Goal: Communication & Community: Answer question/provide support

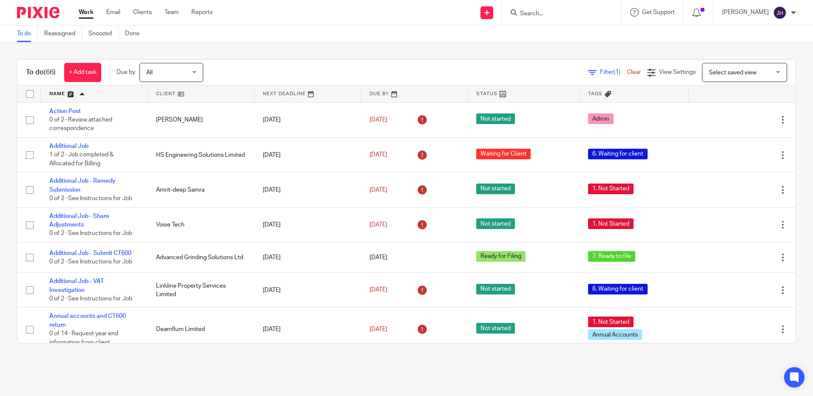
scroll to position [936, 0]
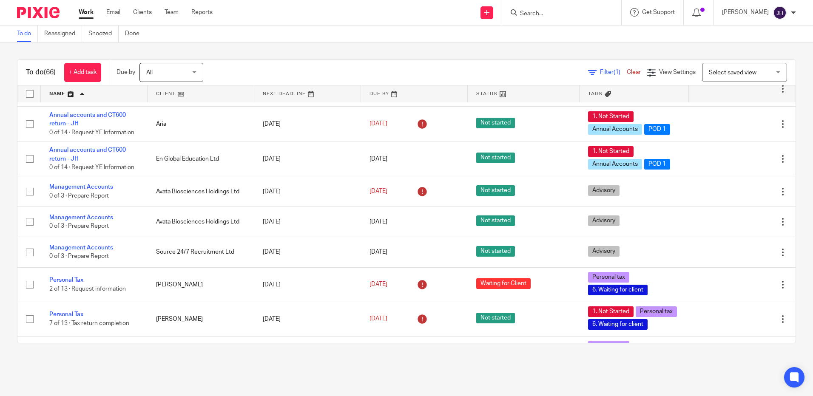
click at [571, 12] on input "Search" at bounding box center [557, 14] width 77 height 8
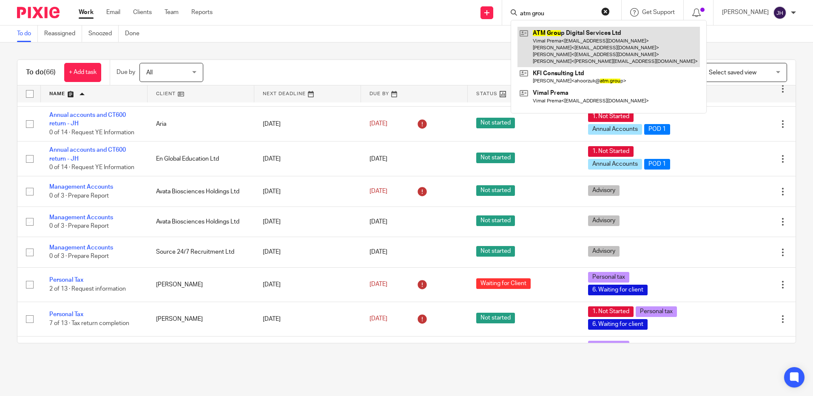
type input "atm grou"
click at [606, 44] on link at bounding box center [609, 47] width 183 height 40
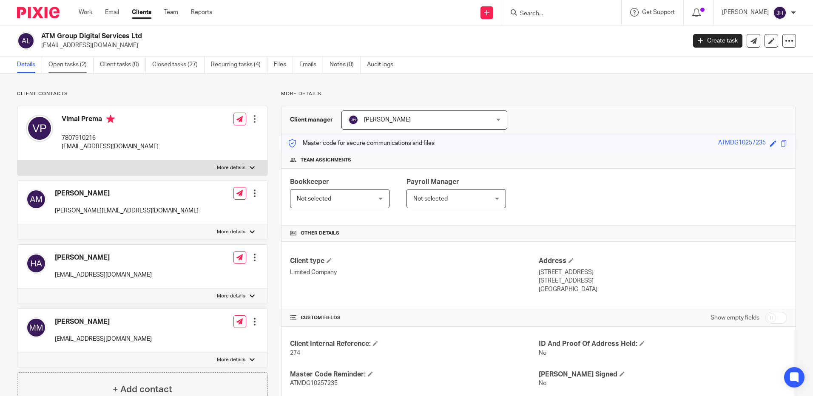
click at [73, 65] on link "Open tasks (2)" at bounding box center [70, 65] width 45 height 17
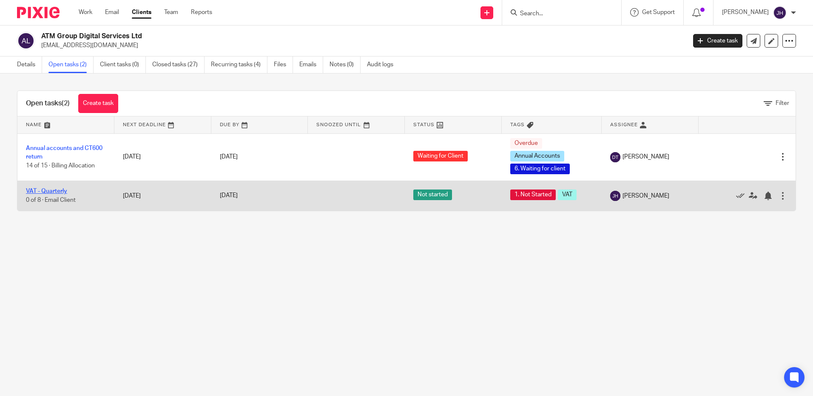
click at [65, 191] on link "VAT - Quarterly" at bounding box center [46, 191] width 41 height 6
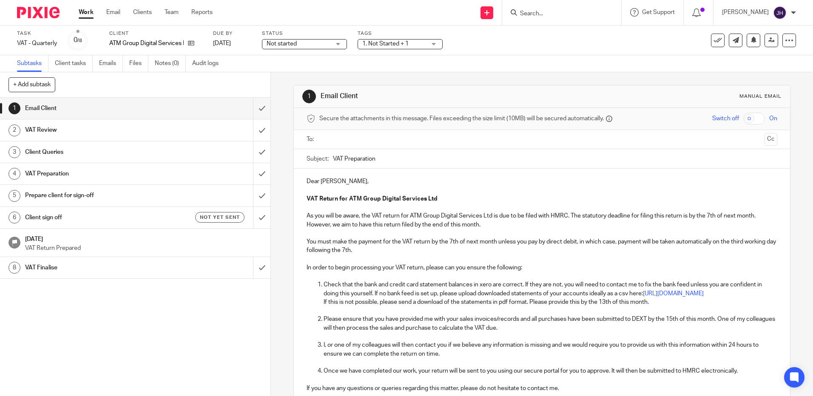
click at [357, 140] on input "text" at bounding box center [541, 140] width 439 height 10
click at [436, 140] on input "text" at bounding box center [578, 140] width 368 height 17
click at [344, 183] on p "Dear Vimal," at bounding box center [542, 183] width 471 height 9
drag, startPoint x: 344, startPoint y: 183, endPoint x: 323, endPoint y: 185, distance: 20.5
click at [323, 185] on p "Dear Vimal," at bounding box center [542, 183] width 471 height 9
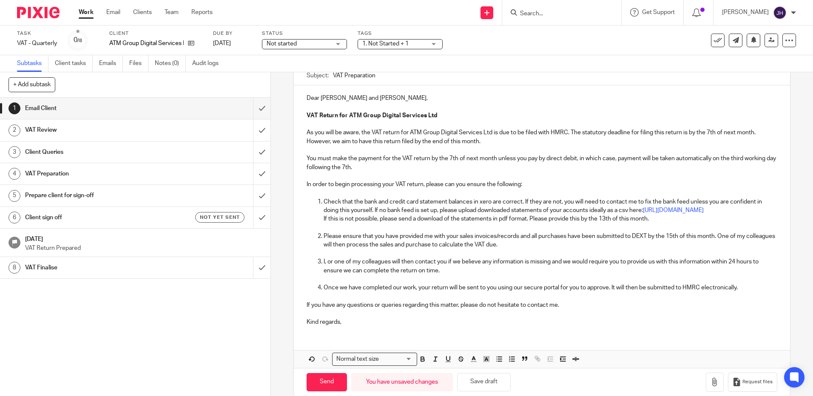
scroll to position [107, 0]
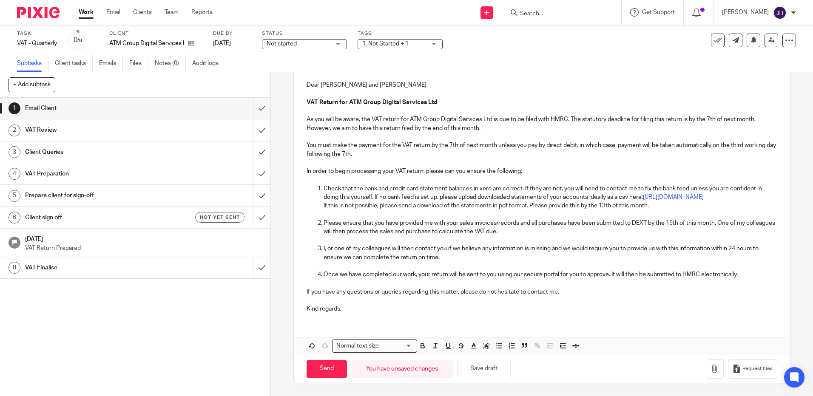
click at [374, 311] on p "Kind regards," at bounding box center [542, 309] width 471 height 9
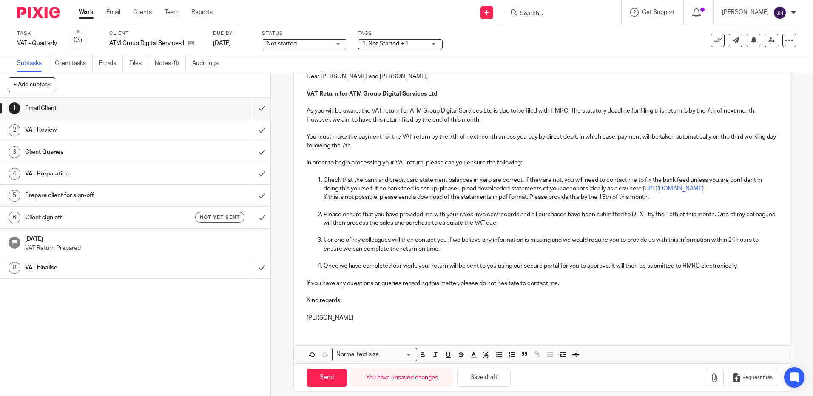
scroll to position [0, 0]
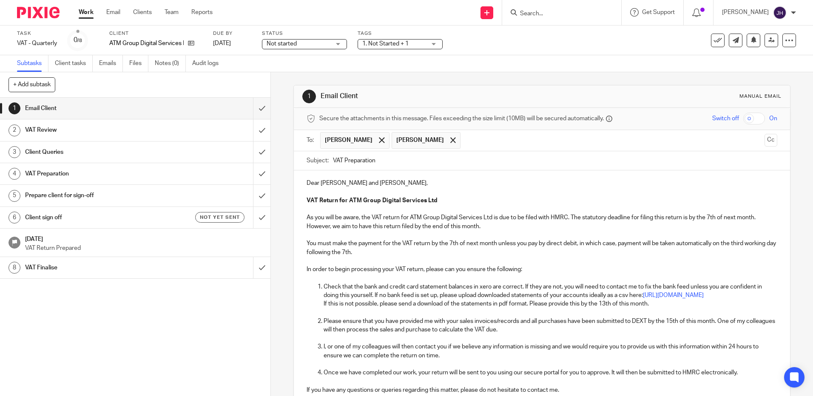
click at [391, 161] on input "VAT Preparation" at bounding box center [555, 160] width 444 height 19
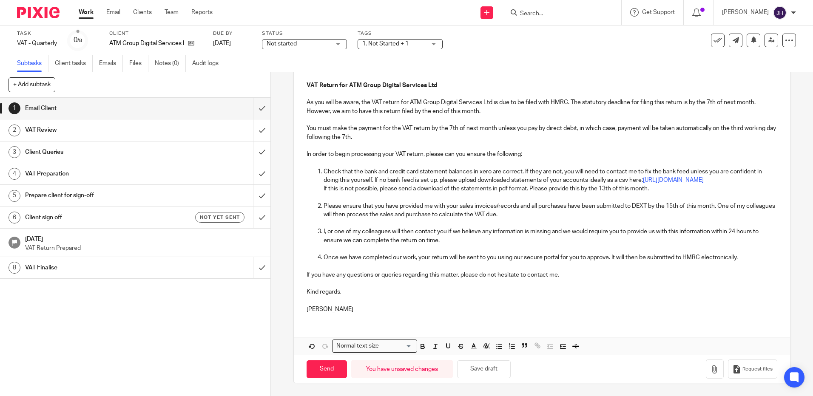
scroll to position [39, 0]
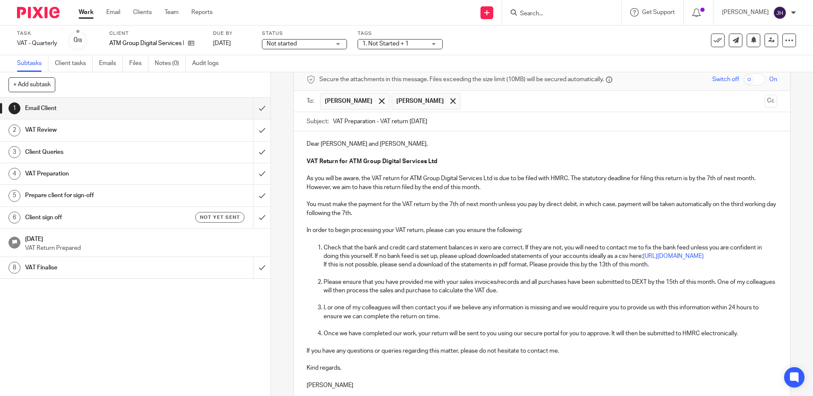
type input "VAT Preparation - VAT return Sep 25"
click at [607, 269] on p "If this is not possible, please send a download of the statements in pdf format…" at bounding box center [550, 265] width 453 height 9
click at [634, 321] on p "I, or one of my colleagues will then contact you if we believe any information …" at bounding box center [550, 312] width 453 height 17
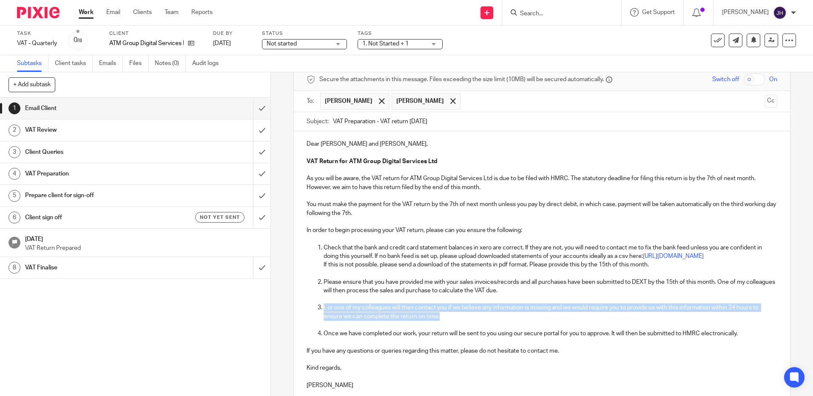
drag, startPoint x: 453, startPoint y: 327, endPoint x: 303, endPoint y: 316, distance: 151.0
click at [303, 316] on div "Dear Hena and Matt, VAT Return for ATM Group Digital Services Ltd As you will b…" at bounding box center [542, 263] width 496 height 265
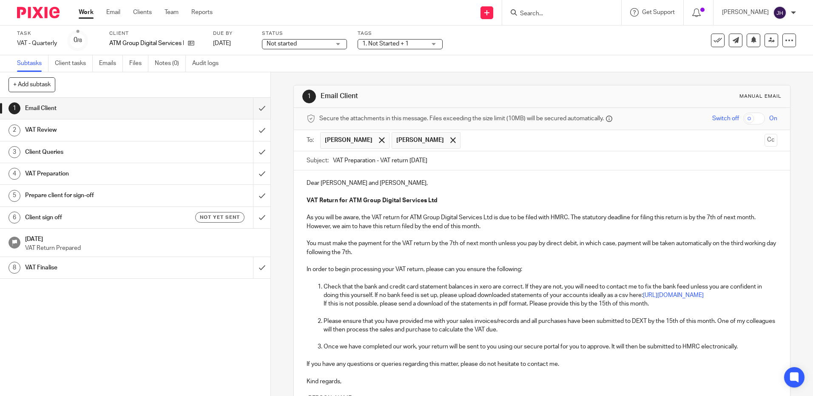
scroll to position [98, 0]
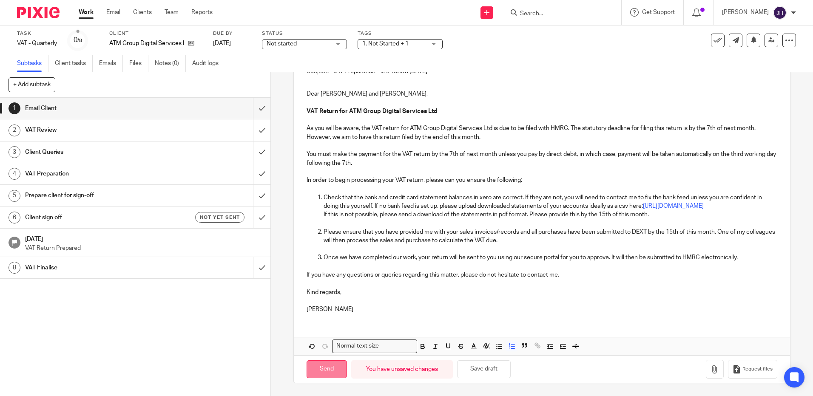
click at [335, 372] on input "Send" at bounding box center [327, 370] width 40 height 18
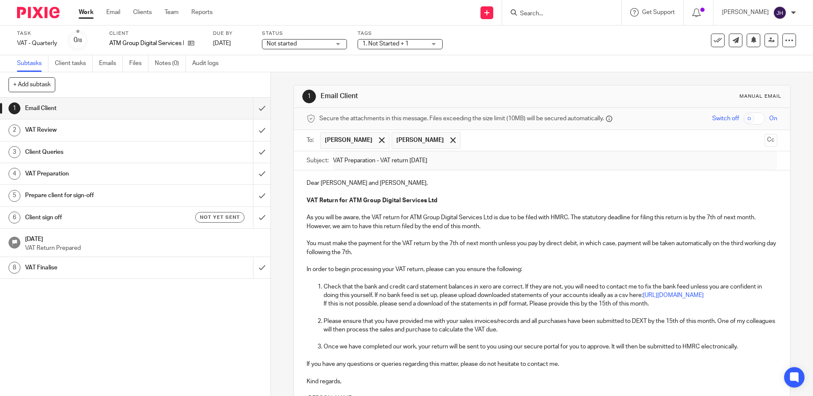
type input "Sent"
click at [285, 41] on span "Not started" at bounding box center [282, 44] width 30 height 6
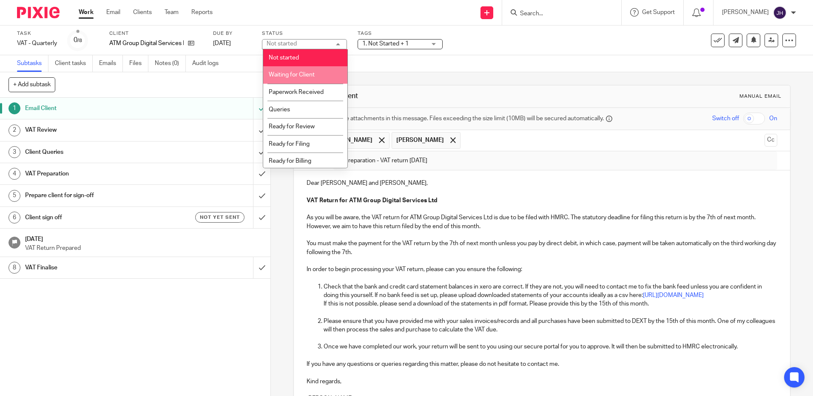
click at [297, 72] on span "Waiting for Client" at bounding box center [292, 75] width 46 height 6
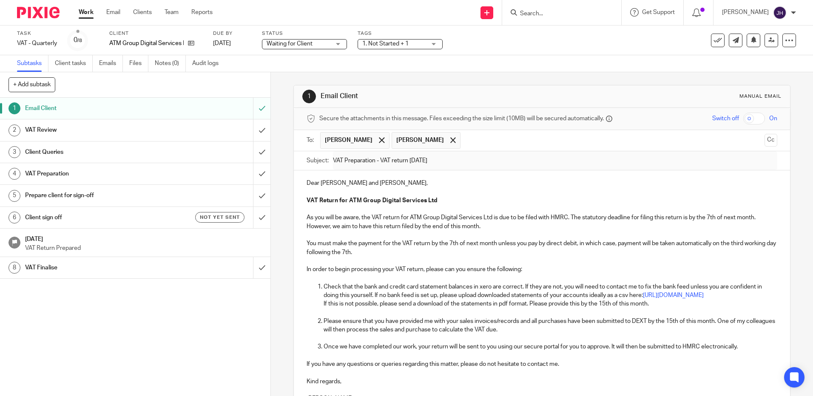
click at [397, 41] on span "1. Not Started + 1" at bounding box center [385, 44] width 46 height 6
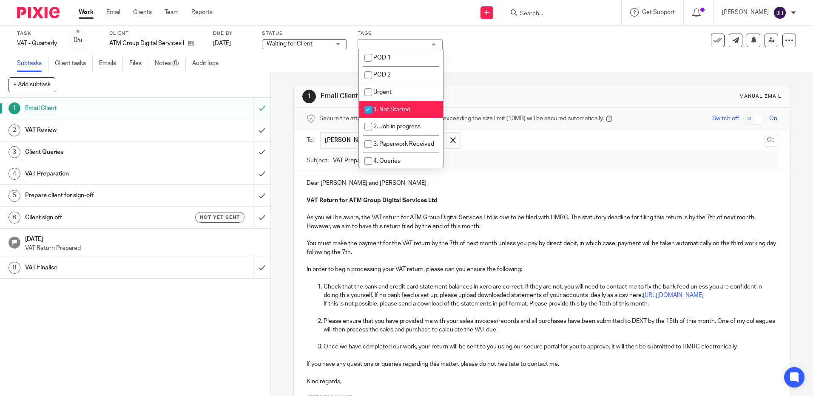
click at [409, 106] on li "1. Not Started" at bounding box center [401, 109] width 84 height 17
checkbox input "false"
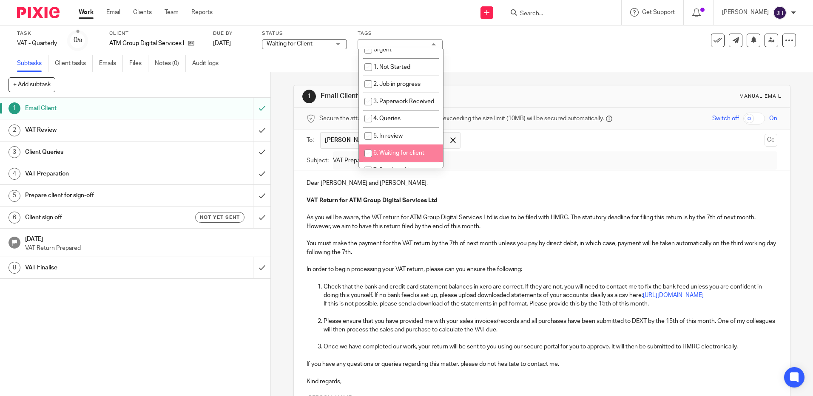
click at [422, 156] on span "6. Waiting for client" at bounding box center [399, 153] width 51 height 6
checkbox input "true"
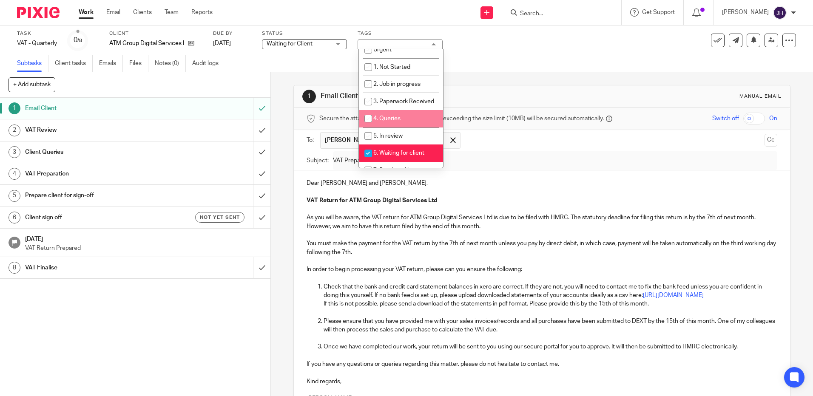
click at [519, 63] on div "Subtasks Client tasks Emails Files Notes (0) Audit logs" at bounding box center [406, 63] width 813 height 17
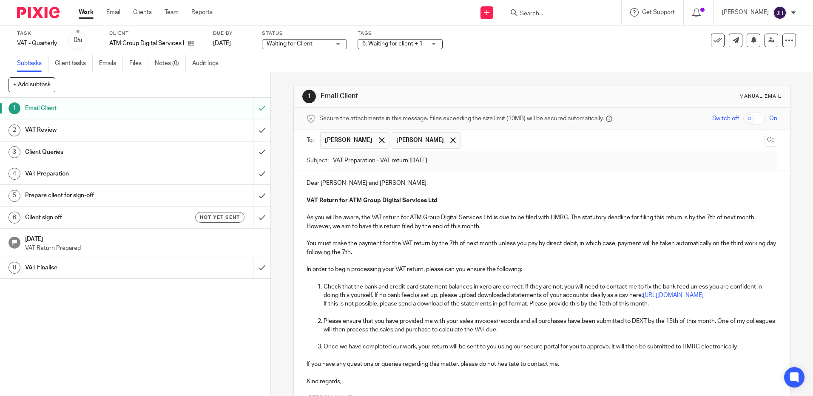
click at [82, 12] on link "Work" at bounding box center [86, 12] width 15 height 9
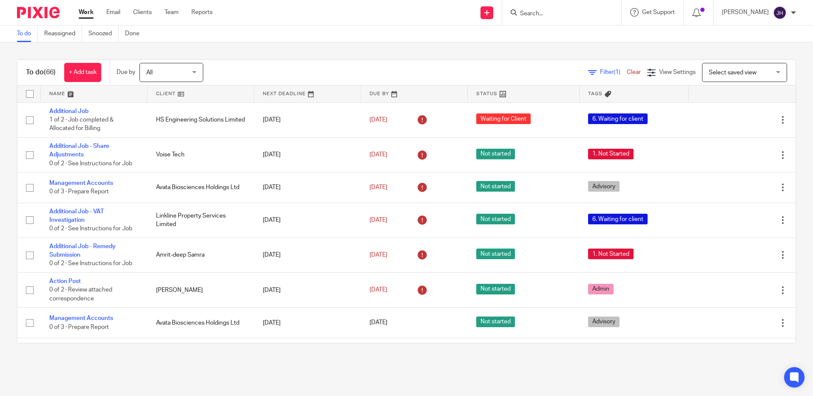
click at [62, 92] on link at bounding box center [94, 94] width 107 height 17
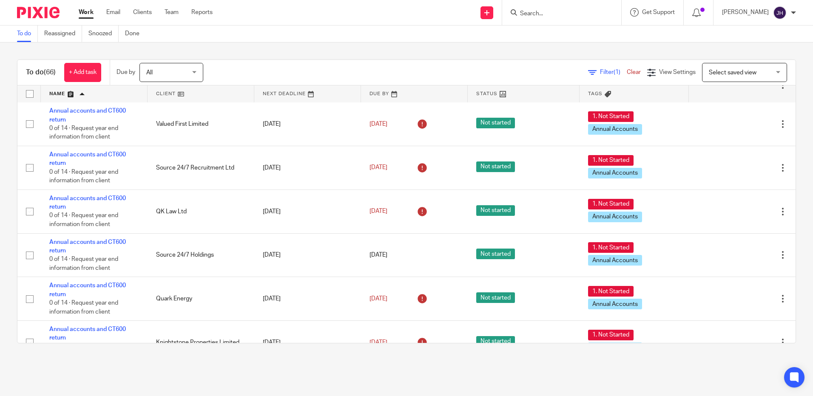
scroll to position [285, 0]
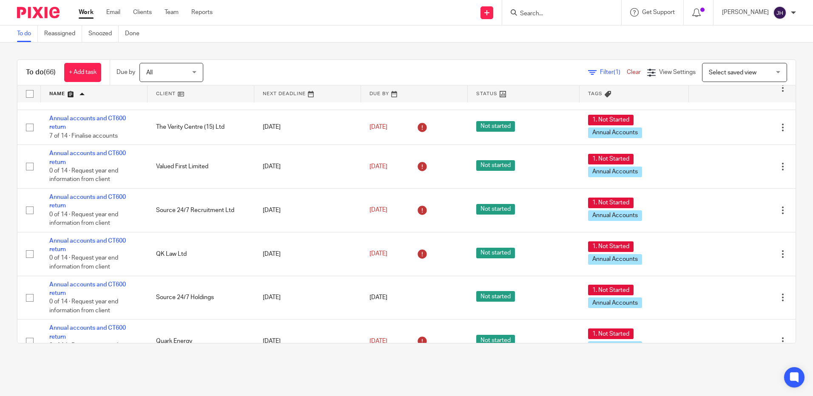
click at [566, 17] on input "Search" at bounding box center [557, 14] width 77 height 8
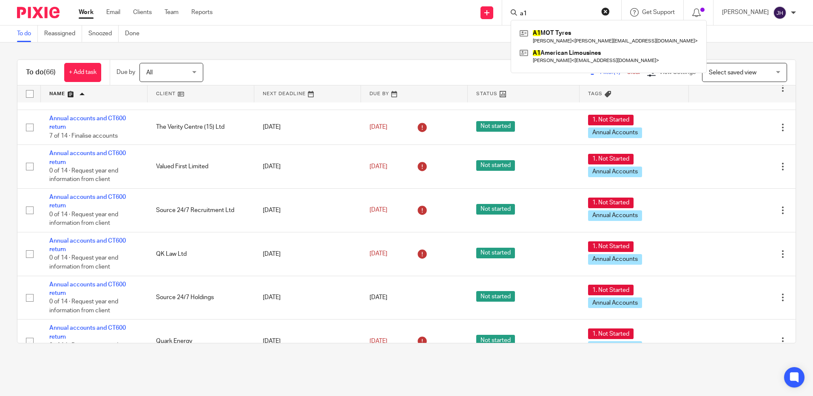
type input "a1"
click at [559, 11] on input "a1" at bounding box center [557, 14] width 77 height 8
click at [302, 51] on div "To do (66) + Add task Due by All All Today Tomorrow This week Next week This mo…" at bounding box center [406, 202] width 813 height 318
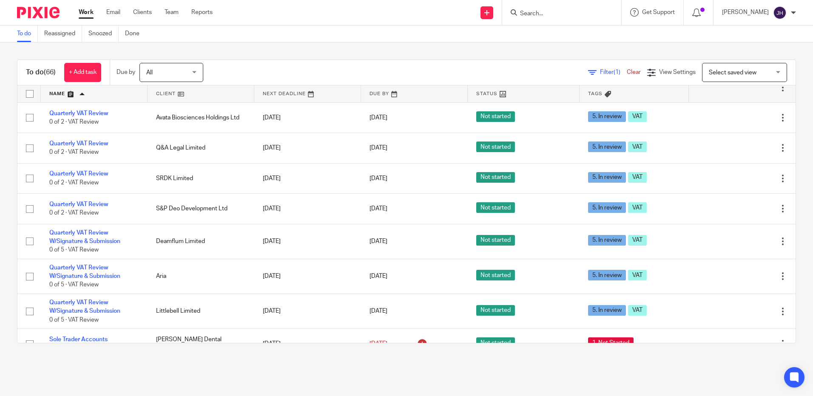
scroll to position [1945, 0]
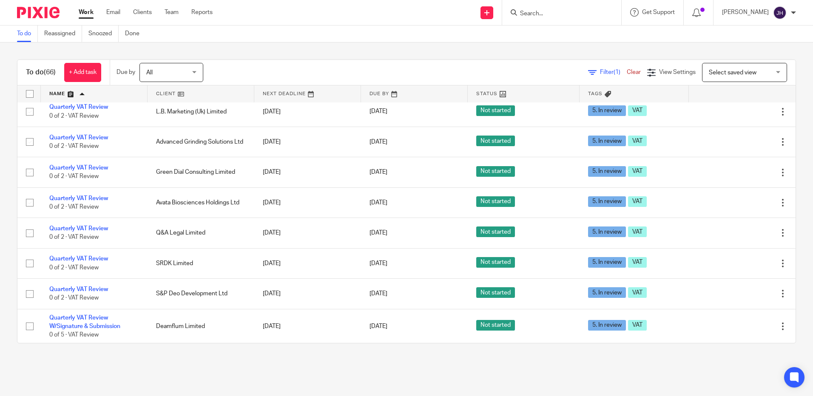
click at [574, 12] on input "Search" at bounding box center [557, 14] width 77 height 8
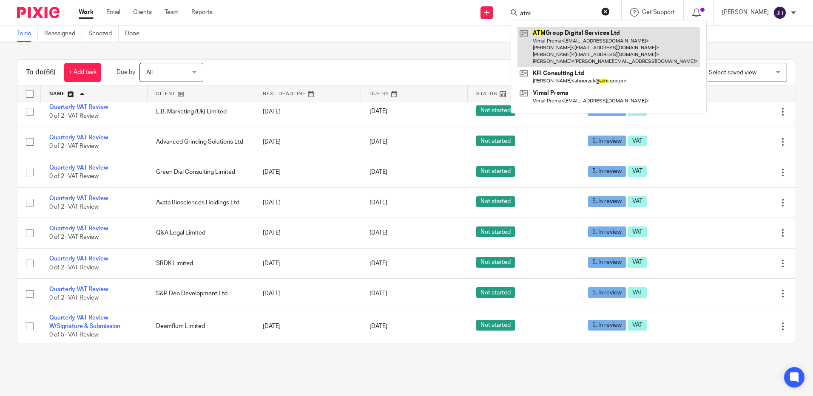
type input "atm"
click at [587, 51] on link at bounding box center [609, 47] width 183 height 40
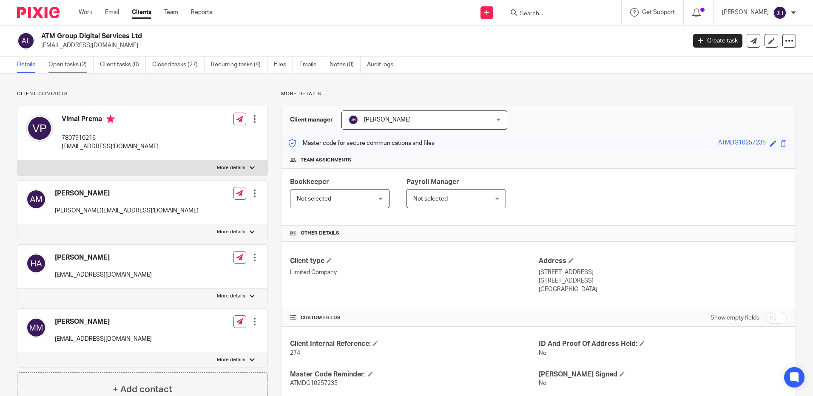
click at [66, 65] on link "Open tasks (2)" at bounding box center [70, 65] width 45 height 17
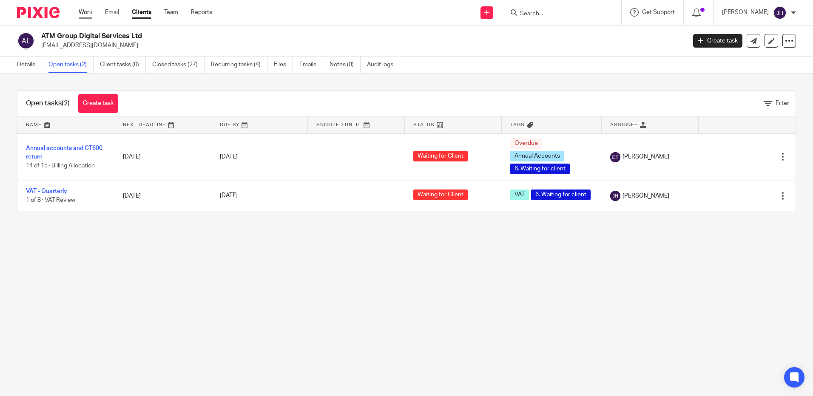
click at [81, 14] on link "Work" at bounding box center [86, 12] width 14 height 9
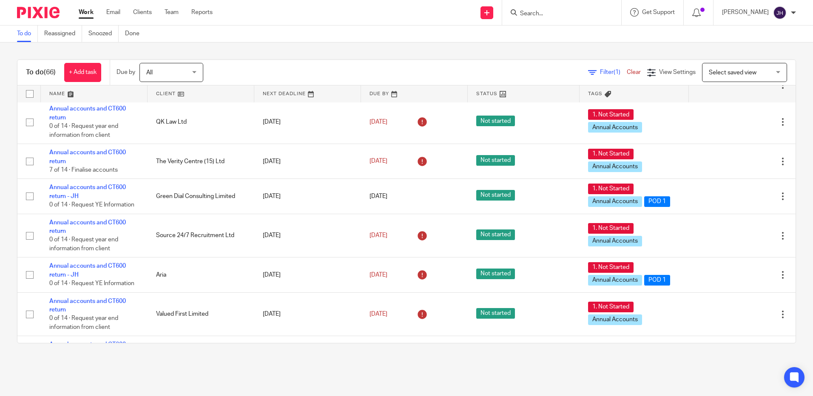
scroll to position [851, 0]
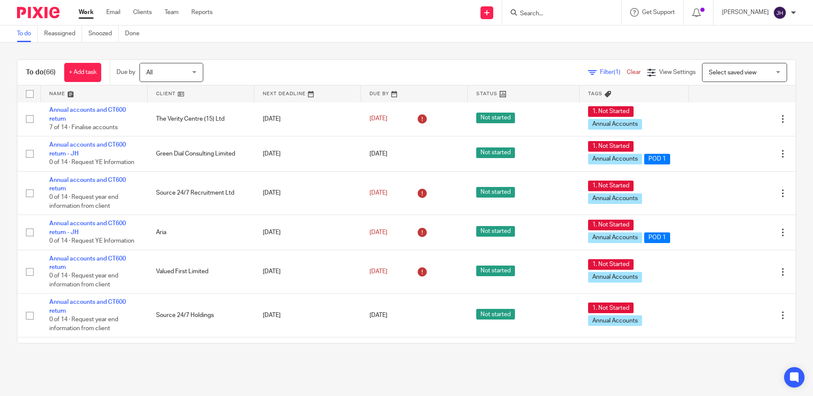
click at [61, 91] on link at bounding box center [94, 94] width 107 height 17
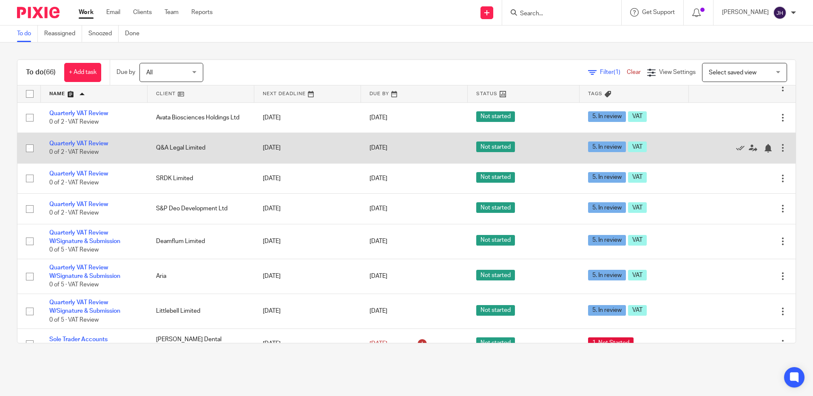
scroll to position [2157, 0]
